Goal: Navigation & Orientation: Go to known website

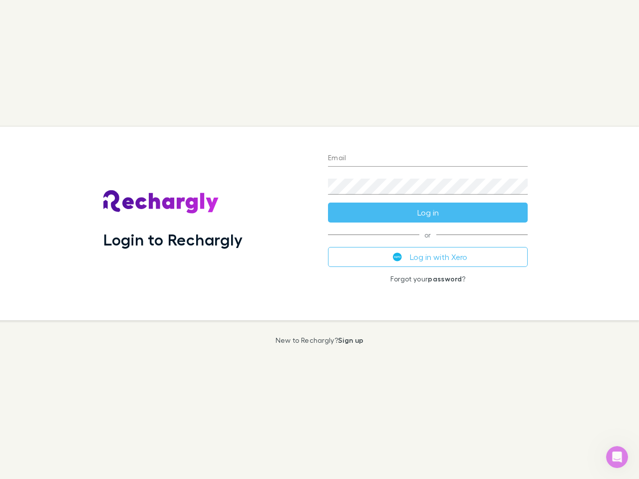
click at [319, 240] on div "Login to Rechargly" at bounding box center [207, 224] width 225 height 194
click at [428, 159] on input "Email" at bounding box center [428, 159] width 200 height 16
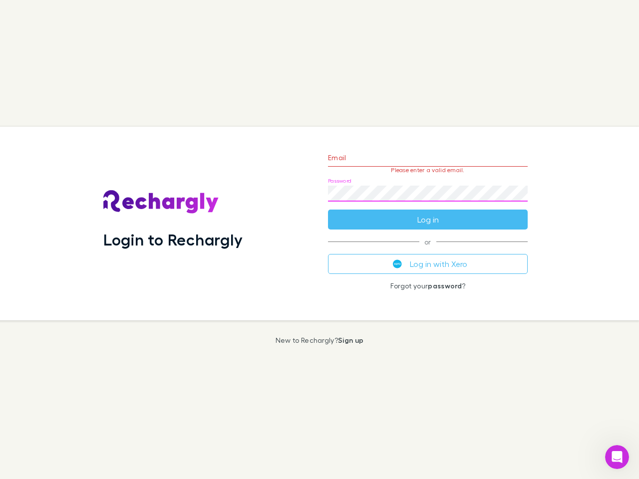
click at [428, 213] on form "Email Please enter a valid email. Password Log in" at bounding box center [428, 186] width 200 height 87
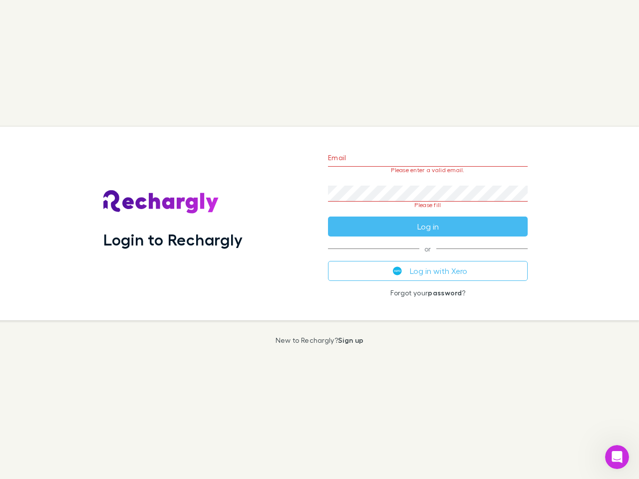
click at [428, 257] on div "Email Please enter a valid email. Password Please fill Log in or Log in with Xe…" at bounding box center [428, 224] width 216 height 194
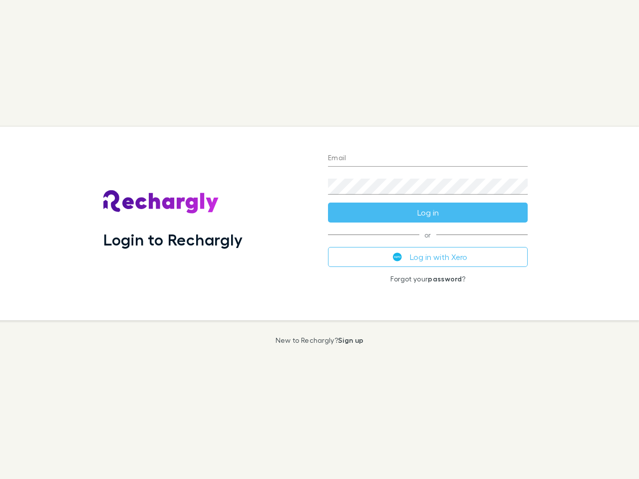
click at [319, 240] on div "Login to Rechargly" at bounding box center [207, 224] width 225 height 194
click at [428, 159] on input "Email" at bounding box center [428, 159] width 200 height 16
click at [428, 213] on form "Email Password Log in" at bounding box center [428, 183] width 200 height 80
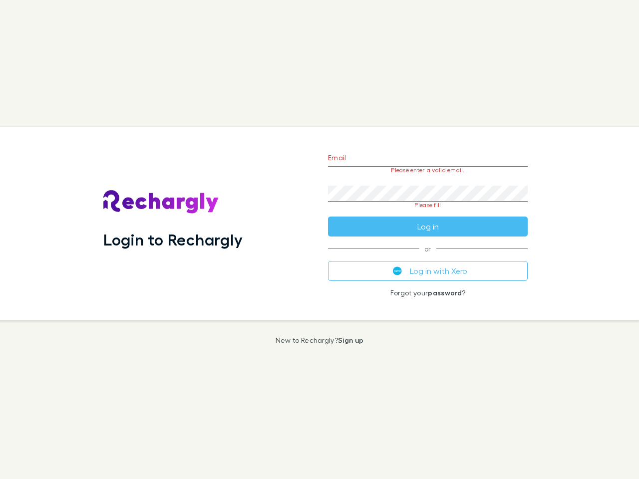
click at [428, 257] on div "Email Please enter a valid email. Password Please fill Log in or Log in with Xe…" at bounding box center [428, 224] width 216 height 194
